Goal: Task Accomplishment & Management: Manage account settings

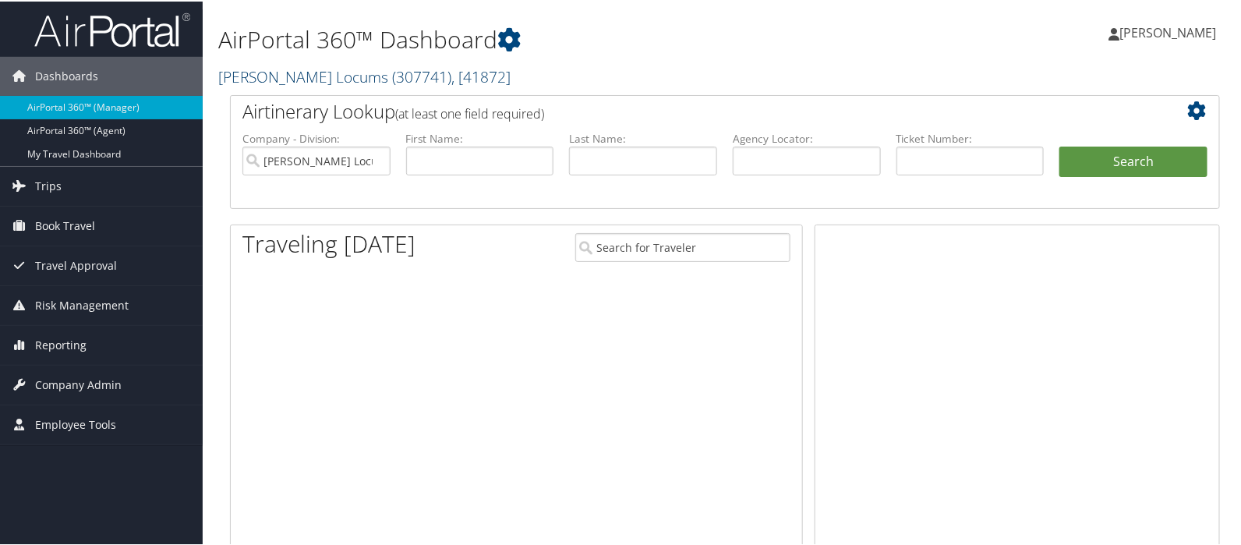
click at [271, 73] on link "Hayes Locums ( 307741 ) , [ 41872 ]" at bounding box center [364, 75] width 292 height 21
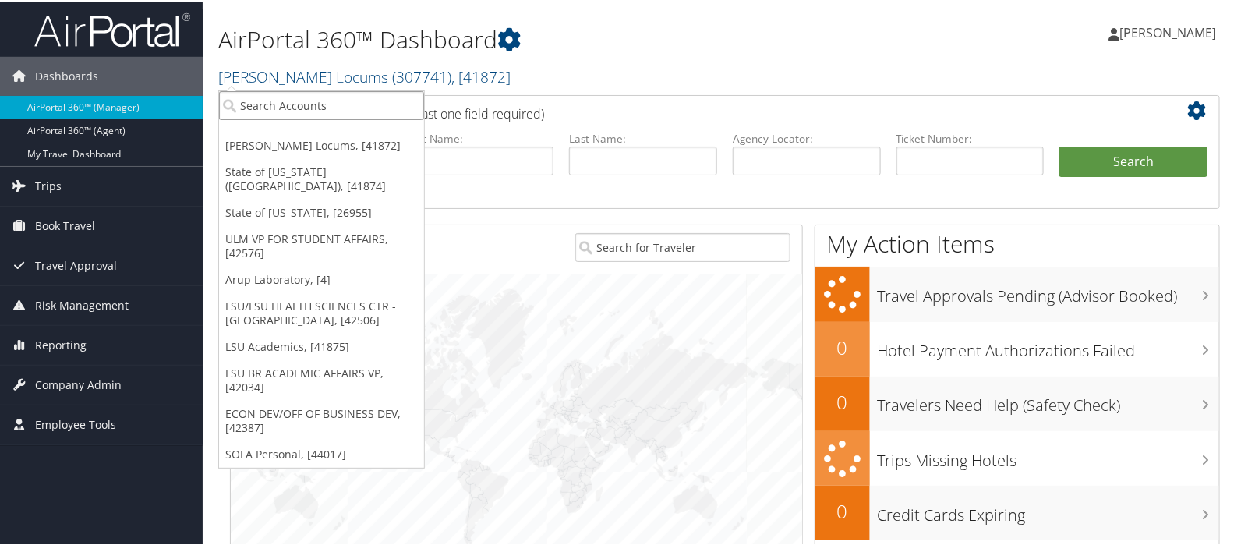
click at [269, 99] on input "search" at bounding box center [321, 104] width 205 height 29
type input "sovos"
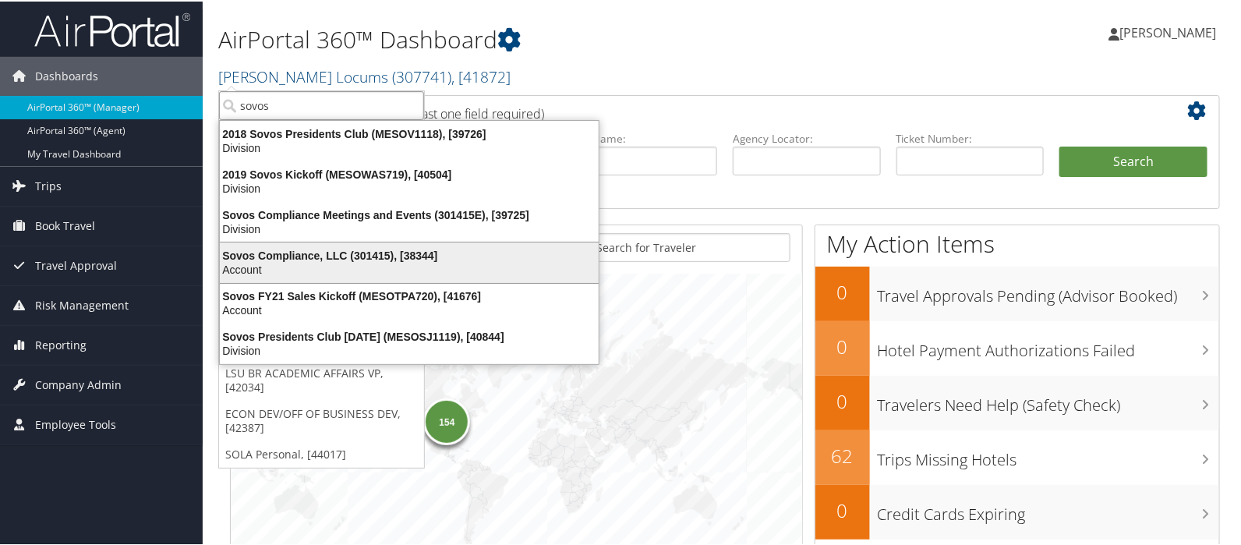
click at [282, 251] on div "Sovos Compliance, LLC (301415), [38344]" at bounding box center [410, 254] width 398 height 14
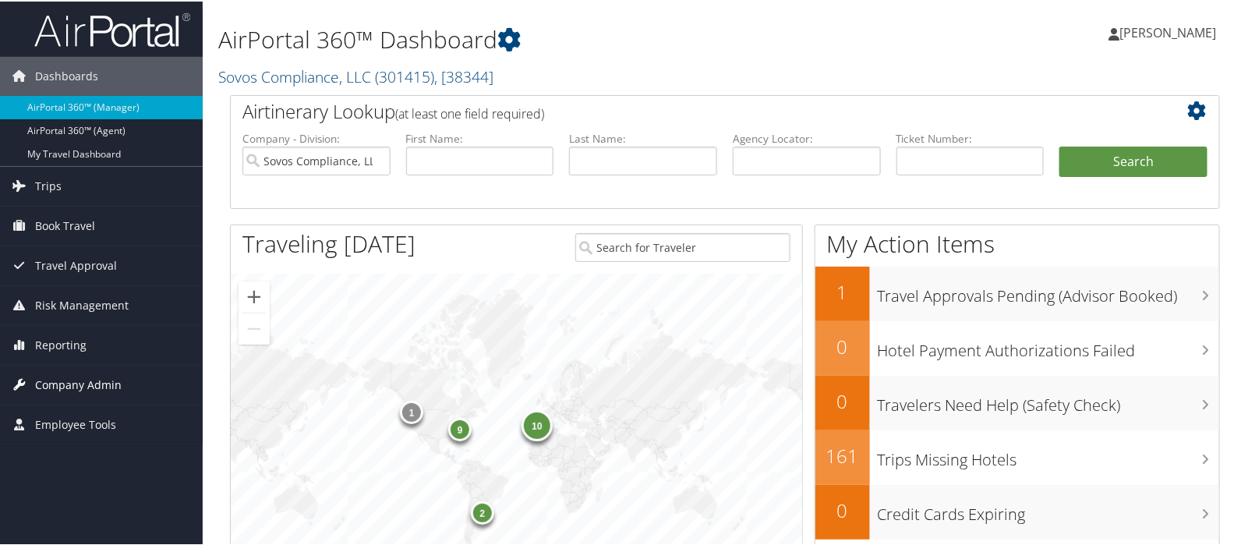
click at [73, 382] on span "Company Admin" at bounding box center [78, 383] width 87 height 39
click at [65, 401] on span "Company Admin" at bounding box center [78, 383] width 87 height 39
click at [65, 405] on span "Employee Tools" at bounding box center [75, 423] width 81 height 39
click at [73, 384] on span "Company Admin" at bounding box center [78, 383] width 87 height 39
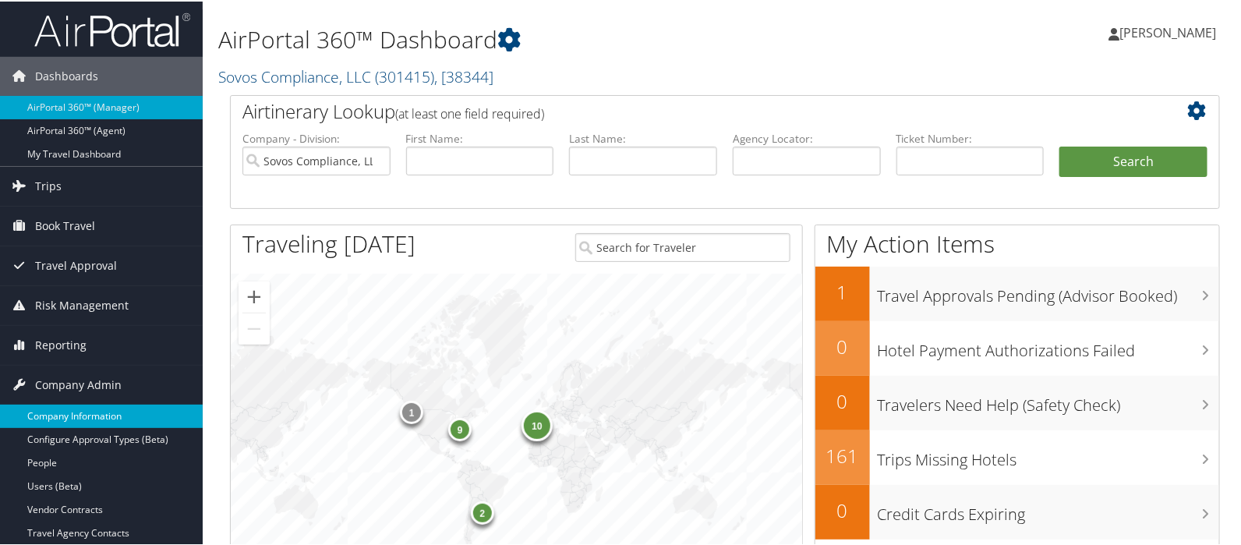
click at [73, 415] on link "Company Information" at bounding box center [101, 414] width 203 height 23
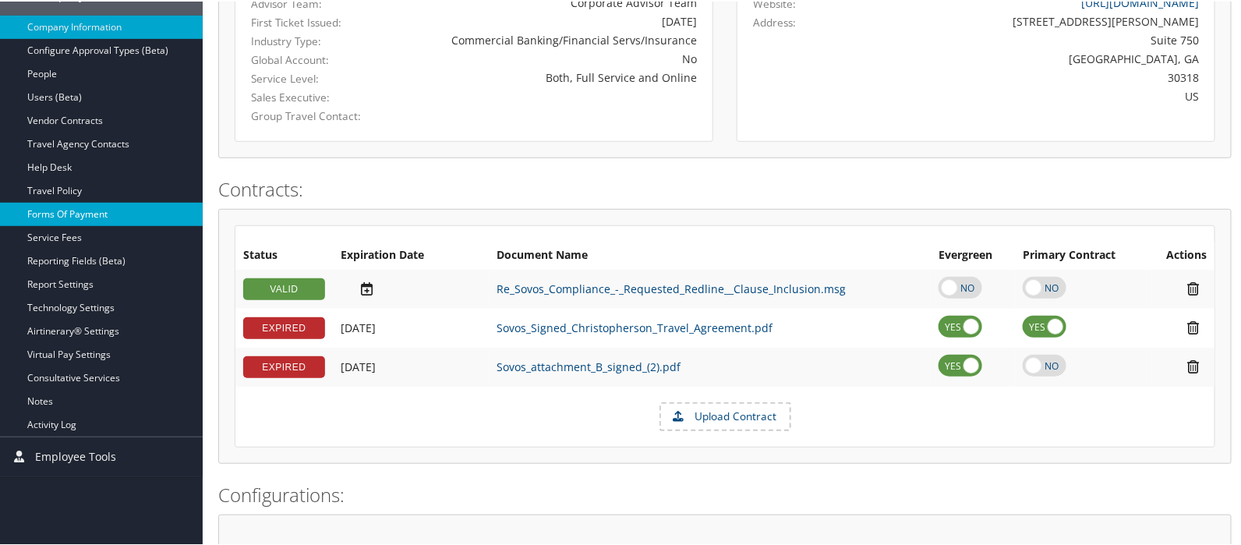
scroll to position [319, 0]
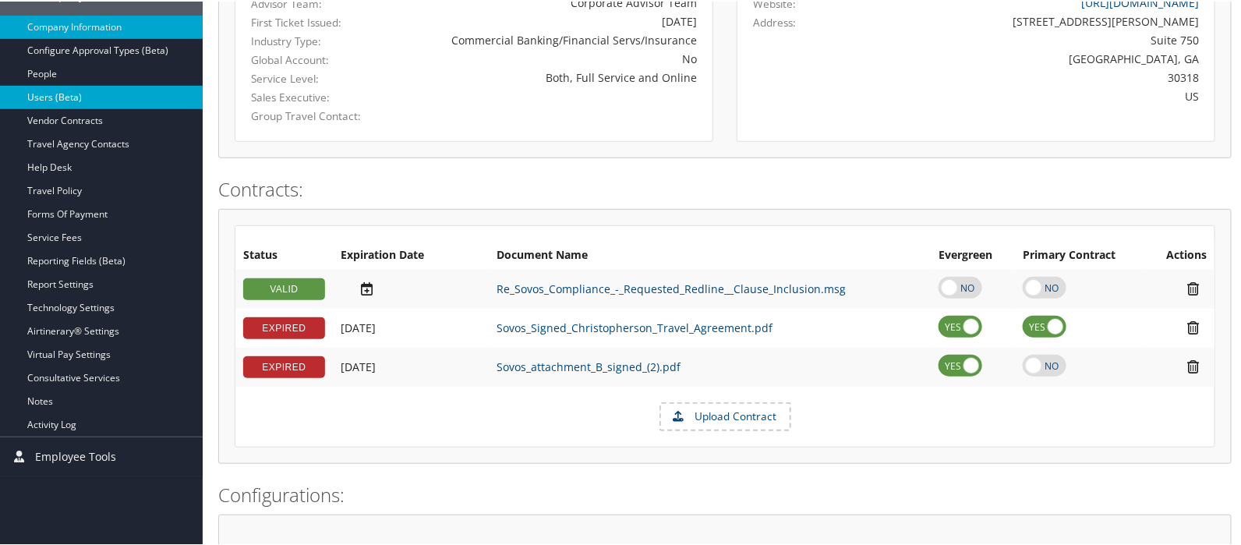
click at [55, 99] on link "Users (Beta)" at bounding box center [101, 95] width 203 height 23
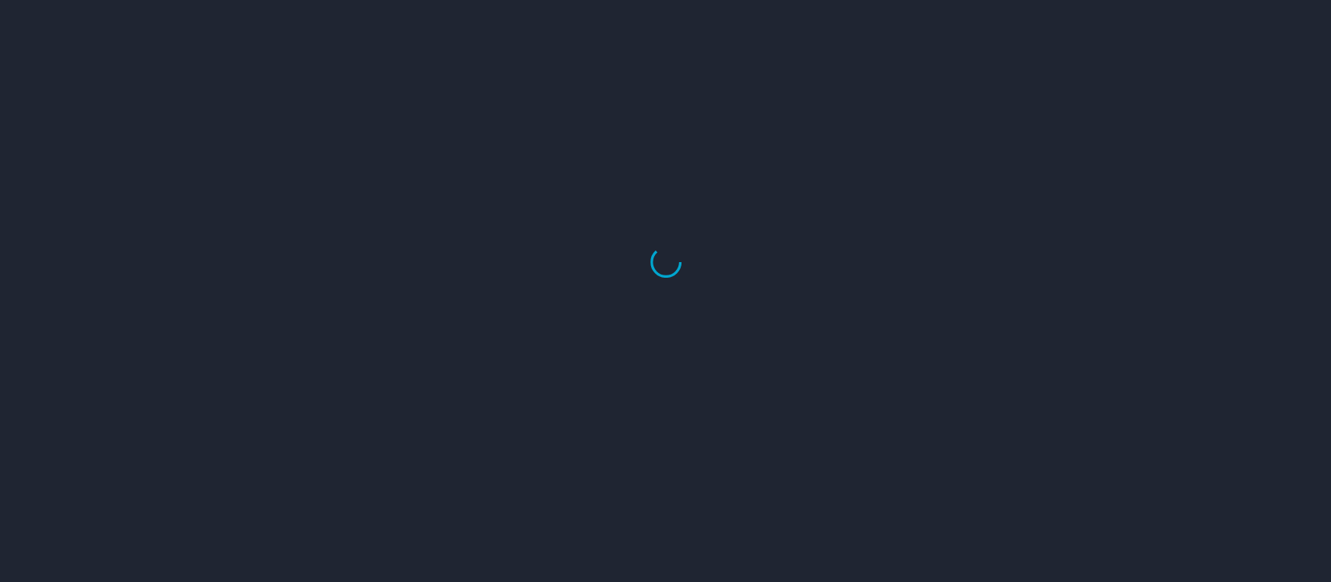
click at [1268, 53] on div at bounding box center [665, 262] width 1331 height 640
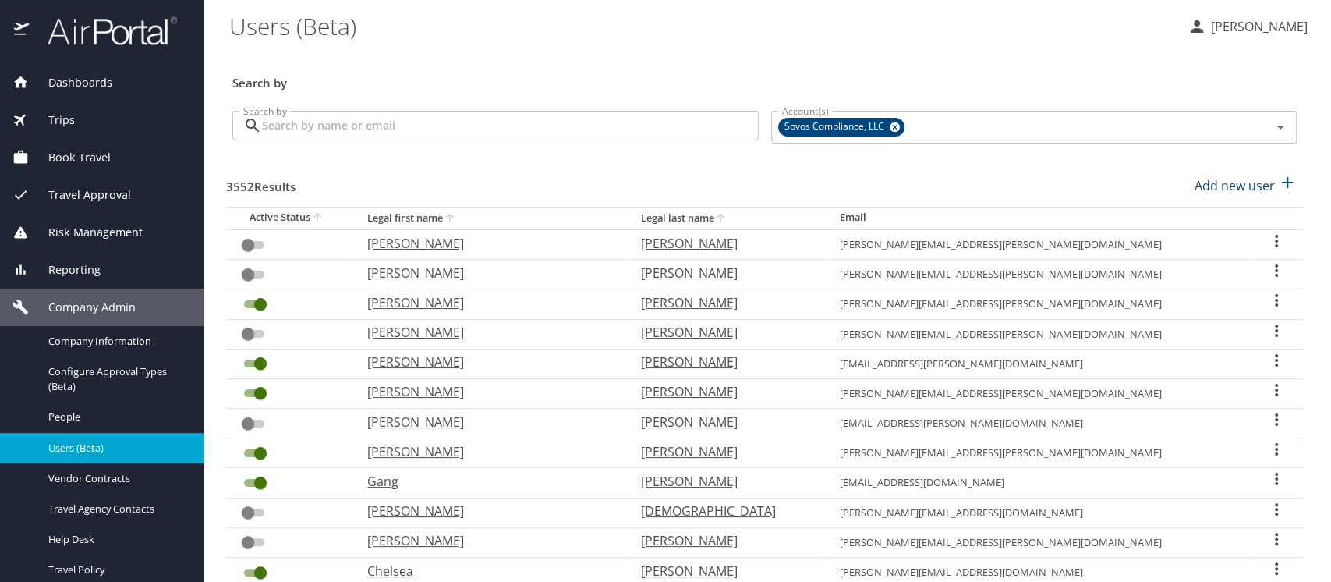
click at [299, 123] on input "Search by" at bounding box center [510, 126] width 497 height 30
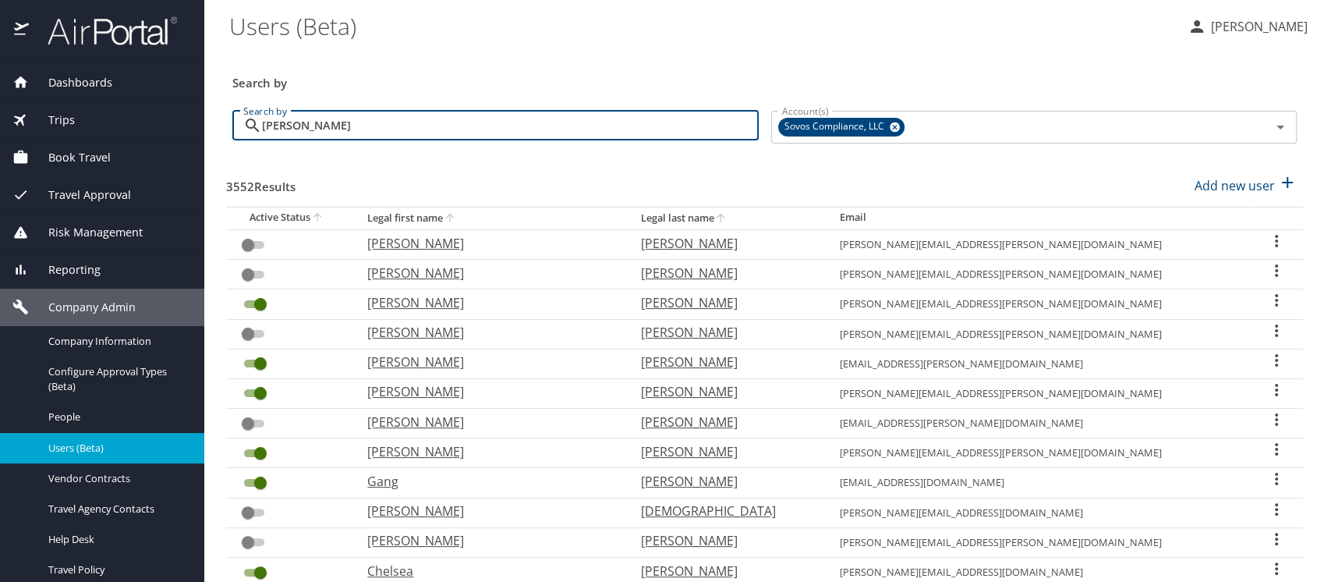
type input "amy ohm"
checkbox input "true"
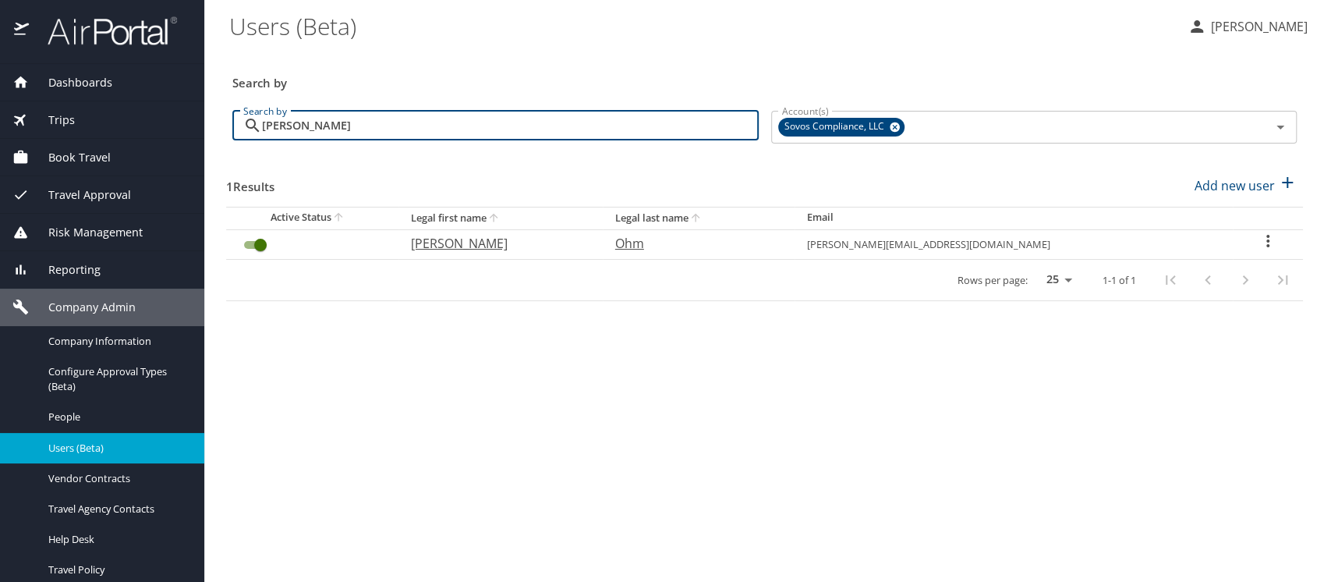
type input "amy ohm"
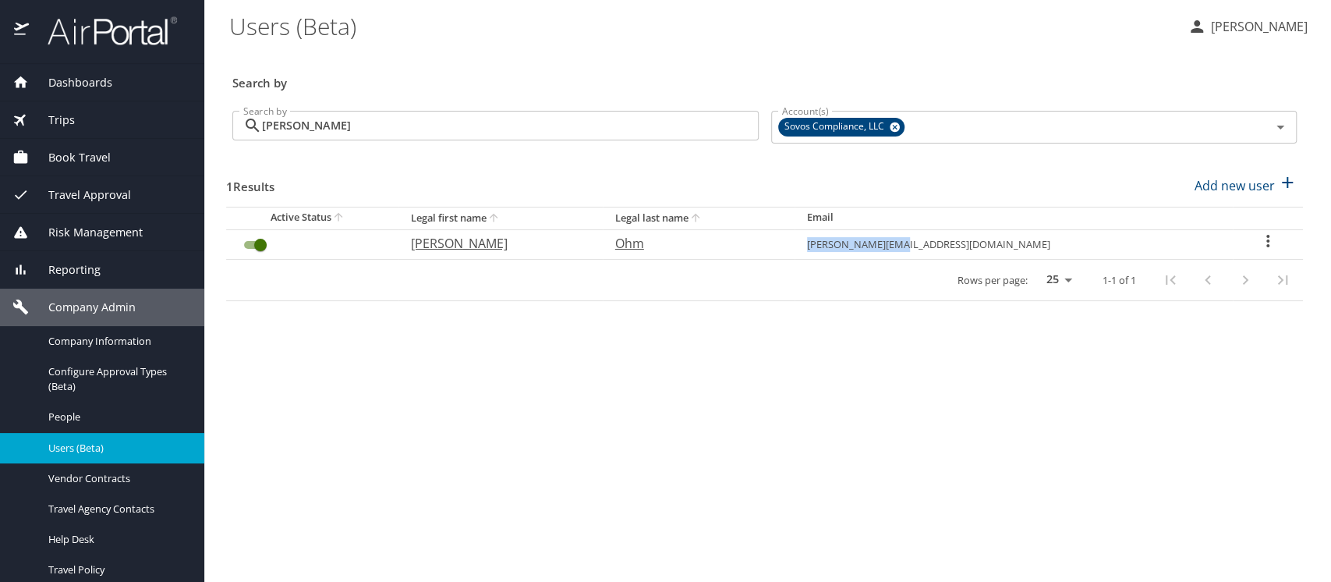
drag, startPoint x: 946, startPoint y: 249, endPoint x: 1074, endPoint y: 246, distance: 127.1
click at [1074, 246] on tr "Amy Ohm amy.ohm@sovos.com" at bounding box center [764, 244] width 1077 height 30
copy tr "amy.ohm@sovos.com"
